Goal: Task Accomplishment & Management: Complete application form

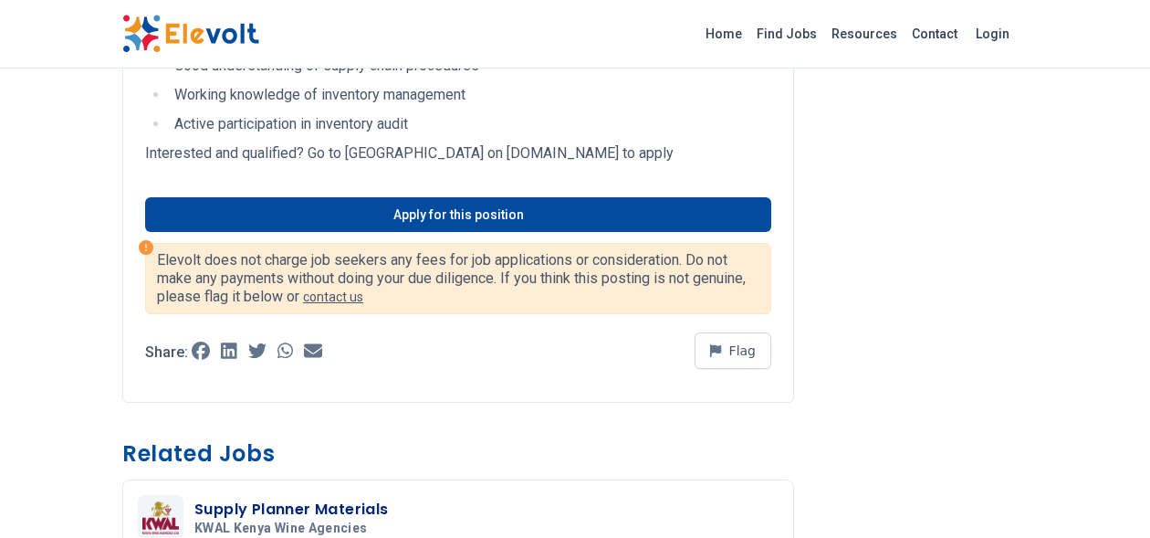
scroll to position [873, 0]
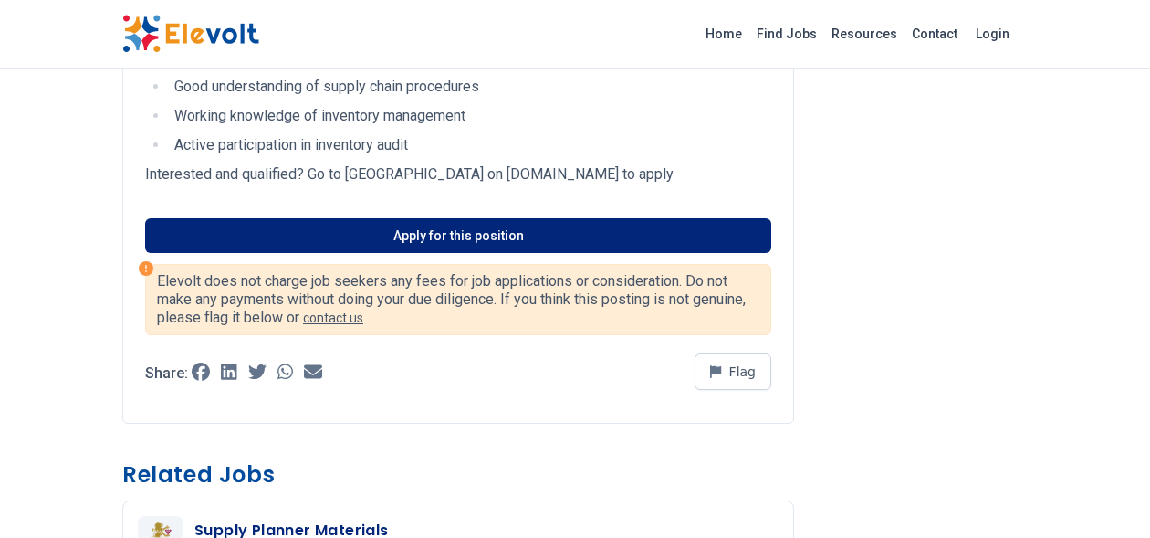
click at [668, 233] on link "Apply for this position" at bounding box center [458, 235] width 626 height 35
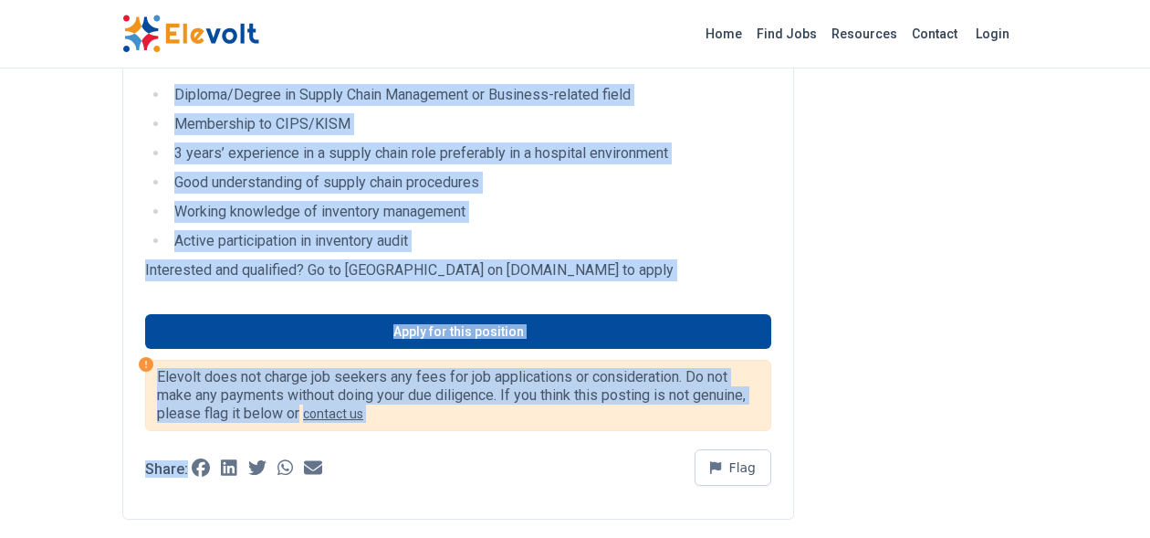
scroll to position [812, 0]
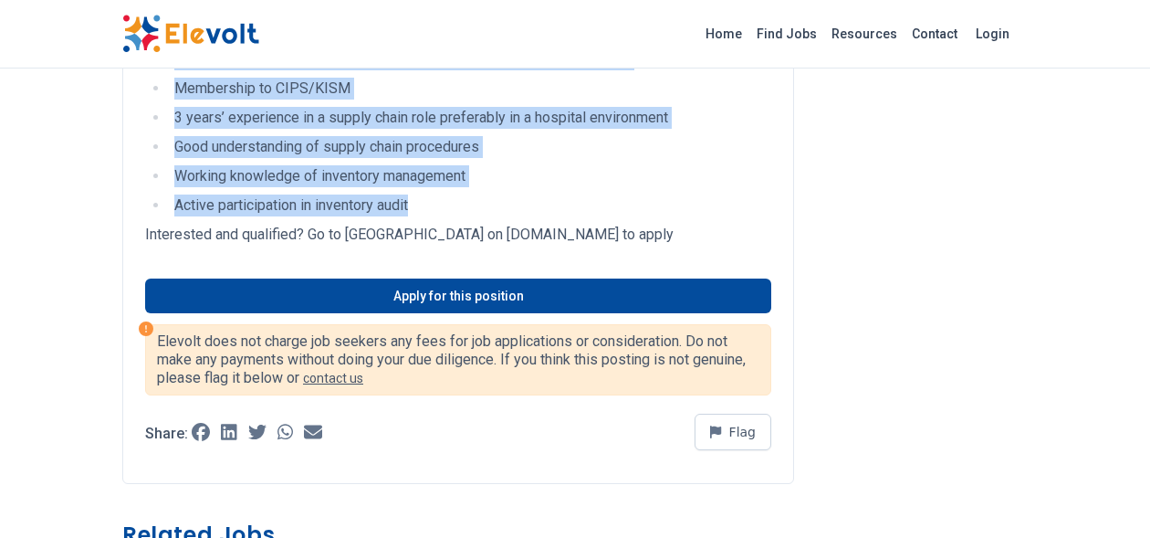
drag, startPoint x: 145, startPoint y: 218, endPoint x: 417, endPoint y: 204, distance: 272.4
copy div "Job Objective/Purpose To provide optimum levels of supplies while ensuring no s…"
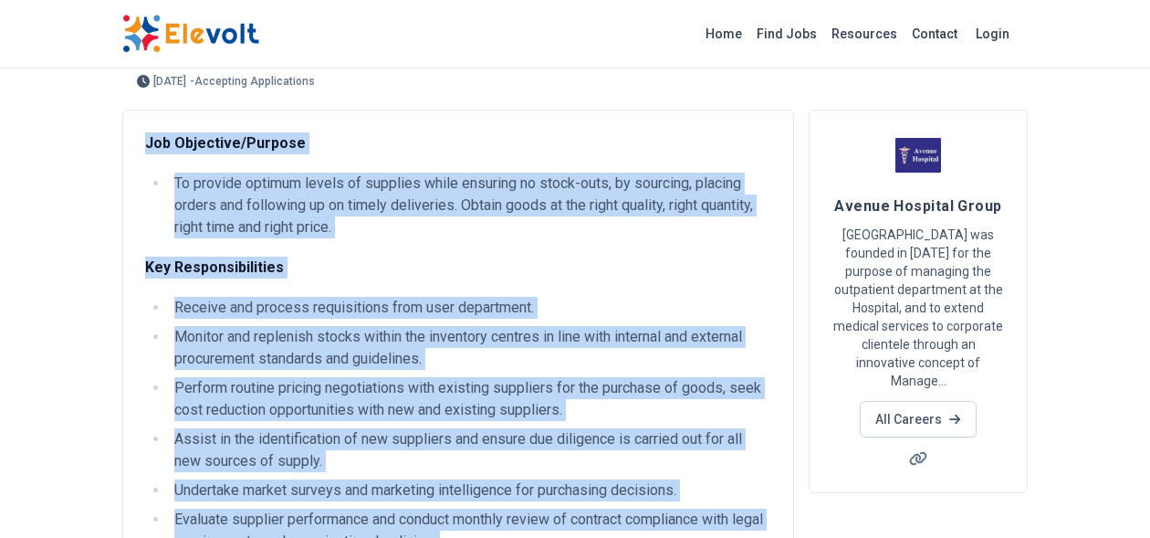
scroll to position [0, 0]
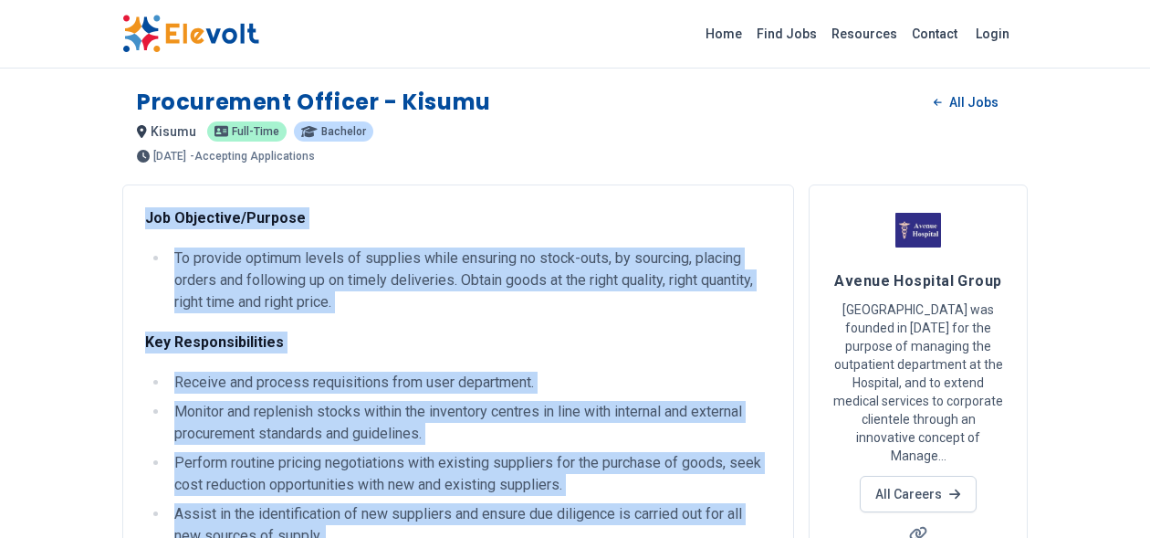
copy div "Job Objective/Purpose To provide optimum levels of supplies while ensuring no s…"
